Goal: Navigation & Orientation: Find specific page/section

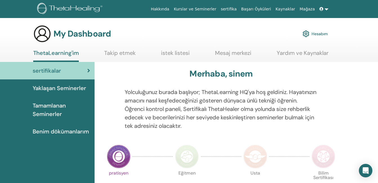
click at [76, 88] on span "Yaklaşan Seminerler" at bounding box center [59, 88] width 53 height 8
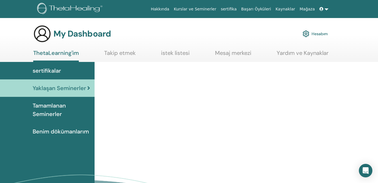
click at [172, 53] on link "istek listesi" at bounding box center [175, 55] width 29 height 11
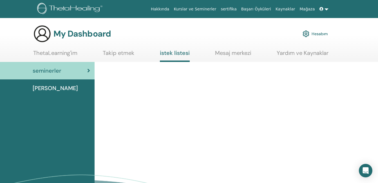
click at [242, 54] on link "Mesaj merkezi" at bounding box center [233, 55] width 36 height 11
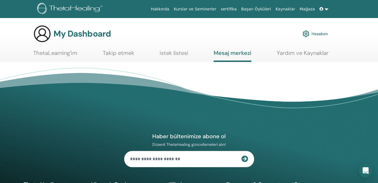
click at [117, 52] on link "Takip etmek" at bounding box center [119, 55] width 32 height 11
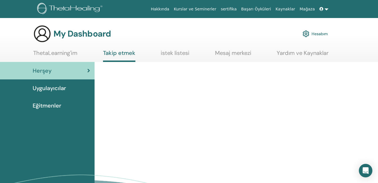
click at [62, 88] on span "Uygulayıcılar" at bounding box center [49, 88] width 33 height 8
